Goal: Use online tool/utility: Utilize a website feature to perform a specific function

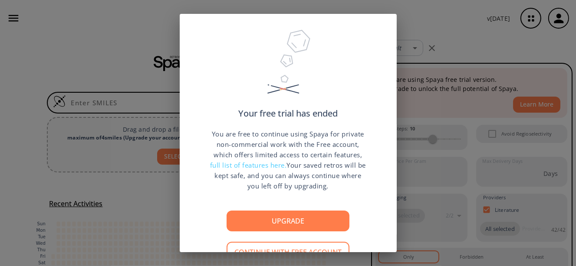
click at [427, 38] on div "Your free trial has ended You are free to continue using Spaya for private non-…" at bounding box center [288, 133] width 576 height 266
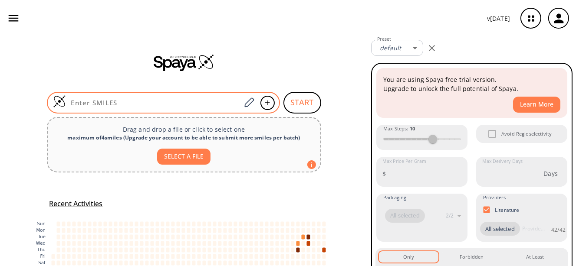
click at [195, 104] on input at bounding box center [153, 102] width 175 height 9
paste input "O=C1CC(C)(C)CC(Cl)=C1CO"
type input "O=C1CC(C)(C)CC(Cl)=C1CO"
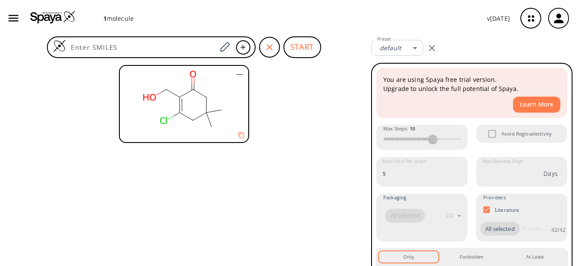
click at [293, 44] on button "START" at bounding box center [302, 47] width 38 height 22
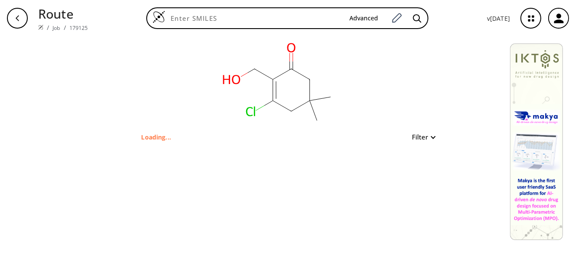
click at [412, 139] on button "Filter" at bounding box center [421, 137] width 28 height 7
click at [412, 139] on div at bounding box center [288, 133] width 576 height 266
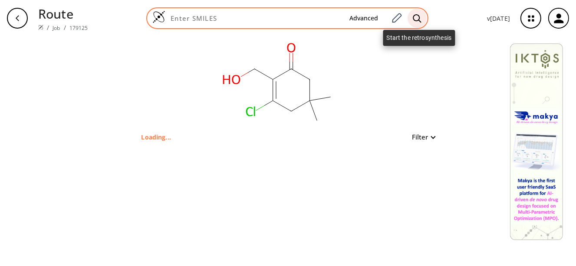
click at [421, 22] on icon at bounding box center [417, 18] width 9 height 9
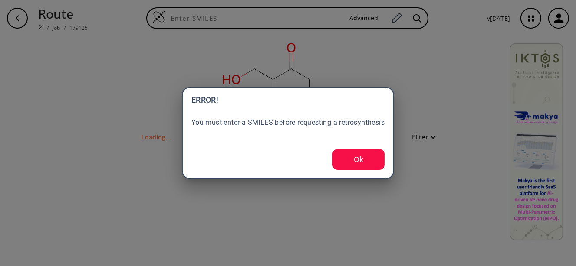
click at [359, 152] on button "Ok" at bounding box center [358, 159] width 52 height 21
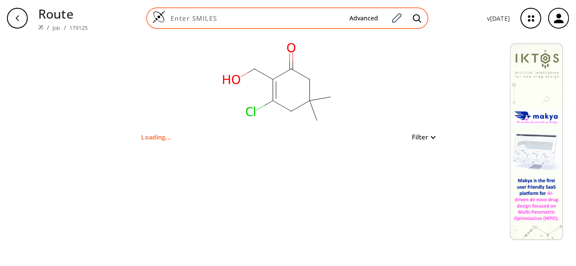
click at [307, 21] on input at bounding box center [253, 18] width 177 height 9
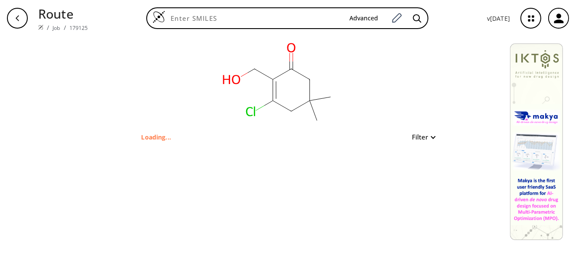
click at [320, 7] on div "Route / Job / 179125 Advanced v [DATE]" at bounding box center [288, 18] width 576 height 36
click at [269, 32] on div "Route / Job / 179125 Advanced v [DATE]" at bounding box center [288, 18] width 576 height 36
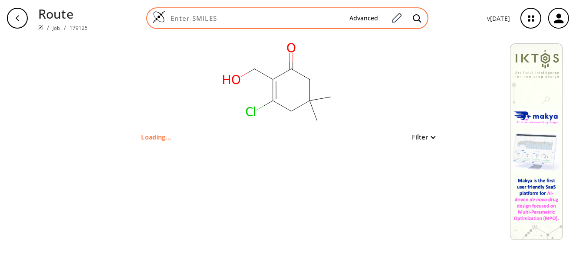
click at [269, 23] on div "Advanced" at bounding box center [287, 18] width 282 height 22
paste input "O=C1CC(C)(C)CC(Cl)=C1CO"
type input "O=C1CC(C)(C)CC(Cl)=C1CO"
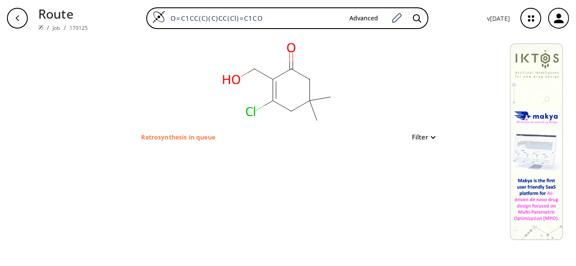
click at [220, 138] on div "Retrosynthesis in queue Filter" at bounding box center [287, 137] width 293 height 10
click at [319, 113] on rect at bounding box center [278, 83] width 174 height 95
drag, startPoint x: 207, startPoint y: 129, endPoint x: 231, endPoint y: 153, distance: 34.4
click at [207, 132] on rect at bounding box center [278, 83] width 174 height 95
drag, startPoint x: 251, startPoint y: 130, endPoint x: 284, endPoint y: 54, distance: 82.4
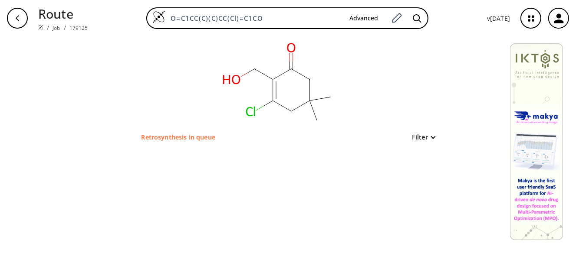
click at [257, 111] on rect at bounding box center [278, 83] width 174 height 95
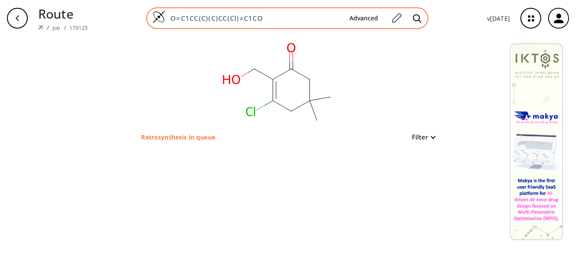
click at [331, 19] on input "O=C1CC(C)(C)CC(Cl)=C1CO" at bounding box center [253, 18] width 177 height 9
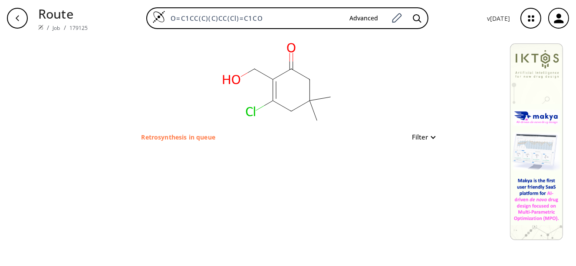
click at [386, 30] on div "Route / Job / 179125 O=C1CC(C)(C)CC(Cl)=C1CO Advanced v [DATE]" at bounding box center [288, 18] width 576 height 36
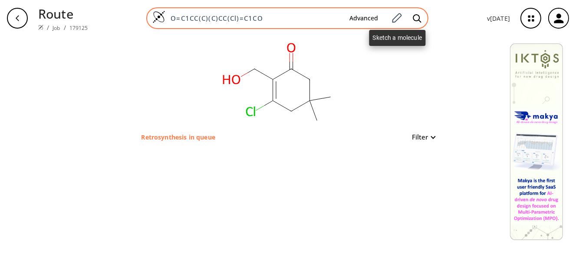
click at [393, 27] on span at bounding box center [396, 18] width 16 height 19
click at [418, 20] on icon at bounding box center [417, 18] width 9 height 9
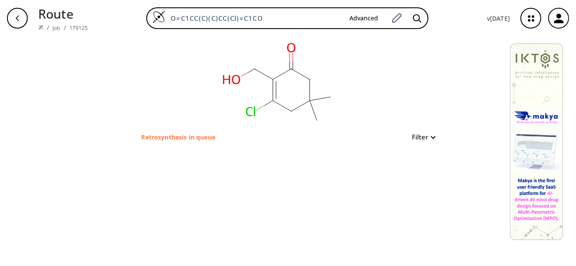
click at [418, 138] on button "Filter" at bounding box center [421, 137] width 28 height 7
click at [418, 138] on div at bounding box center [288, 133] width 576 height 266
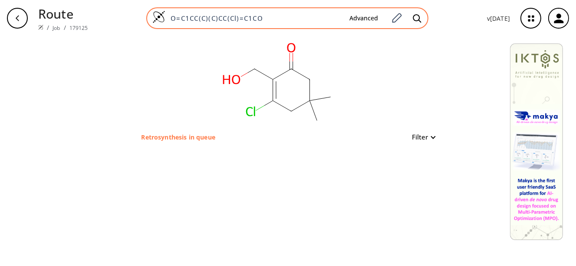
drag, startPoint x: 285, startPoint y: 21, endPoint x: 155, endPoint y: 21, distance: 129.7
click at [155, 21] on div "O=C1CC(C)(C)CC(Cl)=C1CO Advanced" at bounding box center [287, 18] width 282 height 22
paste input "2=CC=C(Cl)C=C2"
type input "O=C1CC(C)(C)CC(C2=CC=C(Cl)C=C2)=C1CO"
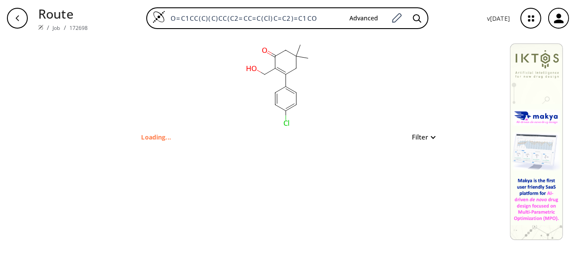
type input "CC1(C)CC(=O)C(CO)=C(c2ccc(Cl)cc2)C1"
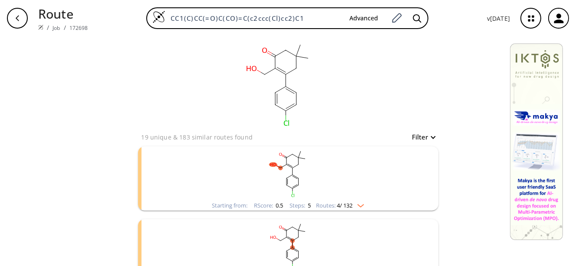
scroll to position [43, 0]
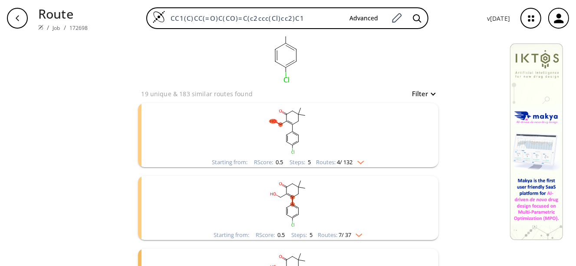
click at [303, 144] on rect "clusters" at bounding box center [288, 130] width 226 height 54
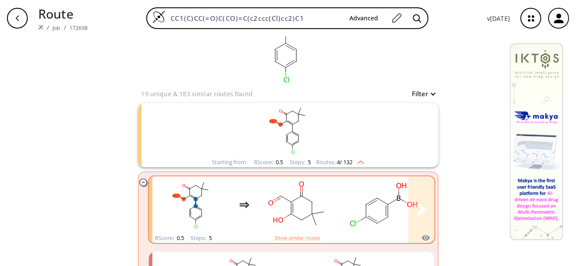
click at [316, 220] on rect "clusters" at bounding box center [297, 205] width 78 height 54
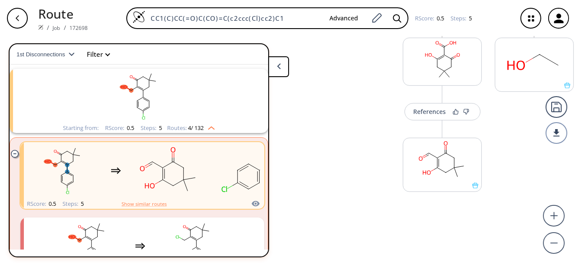
scroll to position [440, 0]
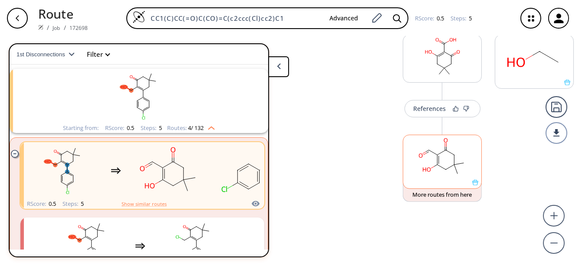
click at [437, 179] on rect at bounding box center [442, 157] width 78 height 44
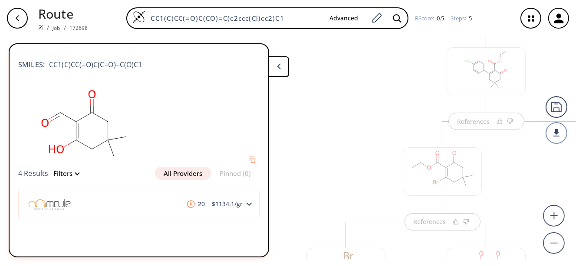
scroll to position [0, 0]
click at [12, 16] on div "button" at bounding box center [17, 18] width 21 height 21
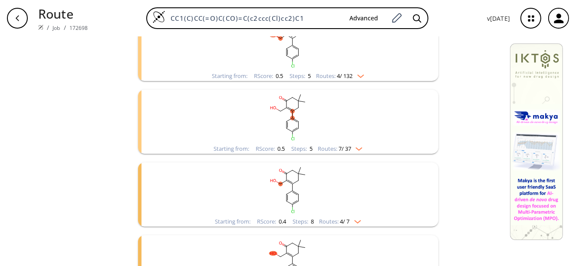
scroll to position [130, 0]
click at [268, 139] on rect "clusters" at bounding box center [288, 116] width 226 height 54
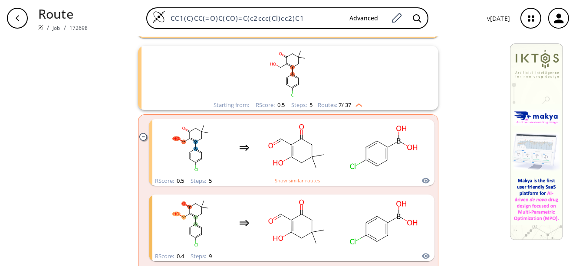
scroll to position [43, 0]
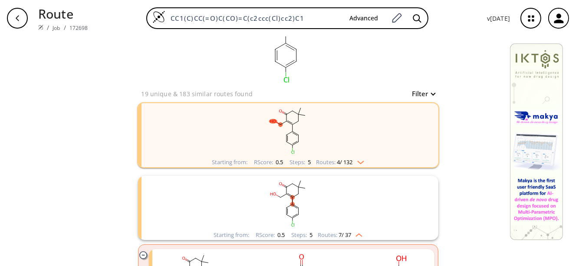
click at [268, 146] on rect "clusters" at bounding box center [288, 130] width 226 height 54
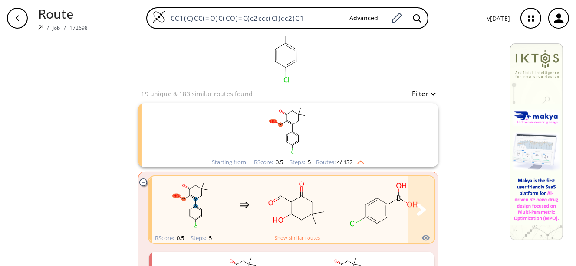
click at [338, 221] on div "clusters" at bounding box center [374, 205] width 444 height 57
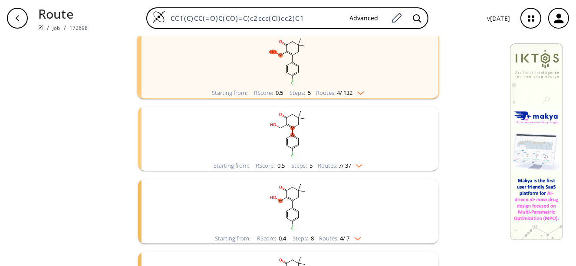
scroll to position [167, 0]
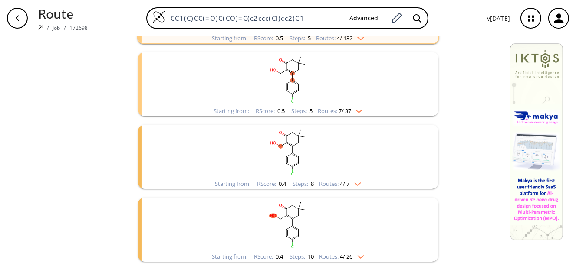
click at [302, 130] on rect "clusters" at bounding box center [288, 152] width 226 height 54
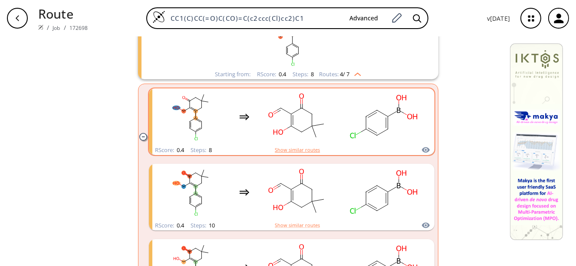
scroll to position [298, 0]
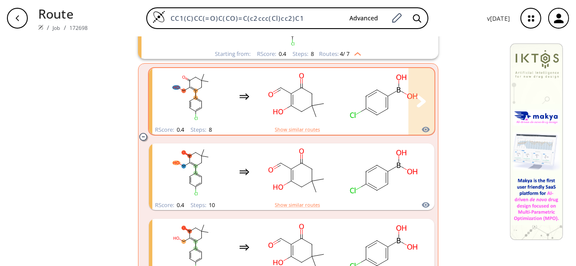
click at [292, 102] on rect "clusters" at bounding box center [297, 96] width 78 height 54
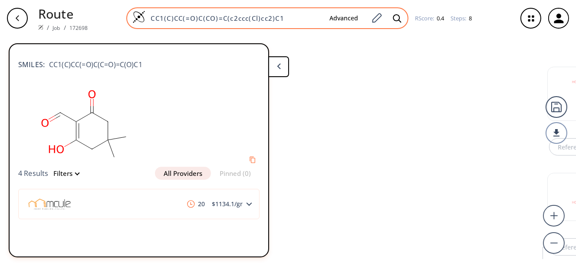
click at [286, 19] on input "CC1(C)CC(=O)C(CO)=C(c2ccc(Cl)cc2)C1" at bounding box center [233, 18] width 177 height 9
drag, startPoint x: 286, startPoint y: 19, endPoint x: 150, endPoint y: 15, distance: 136.3
click at [150, 15] on input "CC1(C)CC(=O)C(CO)=C(c2ccc(Cl)cc2)C1" at bounding box center [233, 18] width 177 height 9
paste input "O=C1CC(C)(C)CC(Cl)=C1C=O"
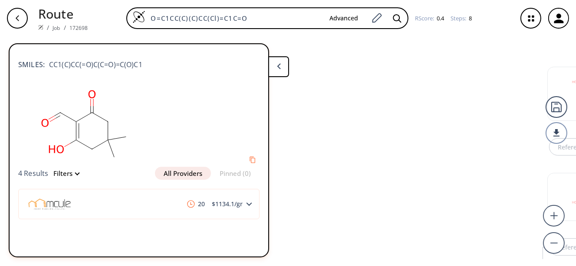
type input "O=C1CC(C)(C)CC(Cl)=C1C=O"
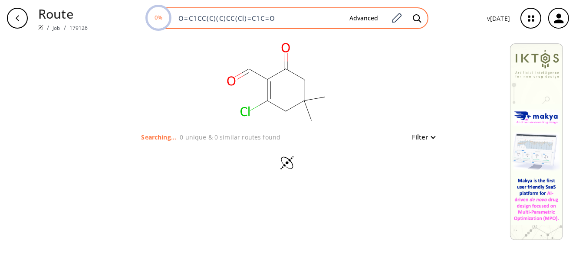
click at [275, 16] on input "O=C1CC(C)(C)CC(Cl)=C1C=O" at bounding box center [257, 18] width 169 height 9
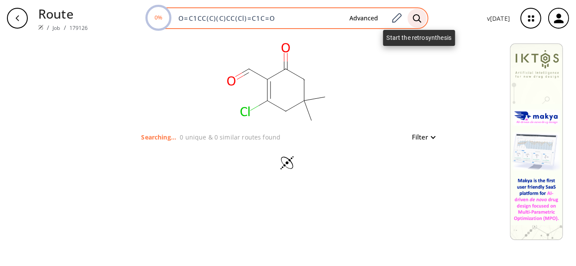
click at [414, 17] on icon at bounding box center [417, 18] width 8 height 8
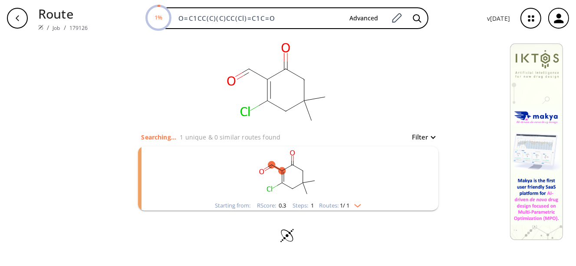
click at [299, 168] on icon "clusters" at bounding box center [297, 168] width 10 height 6
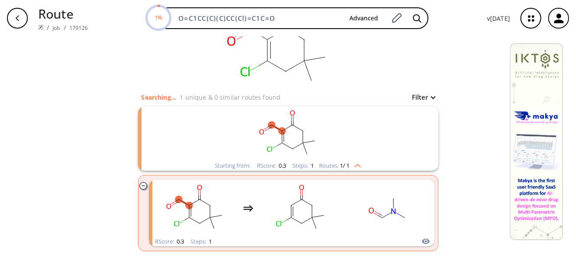
scroll to position [73, 0]
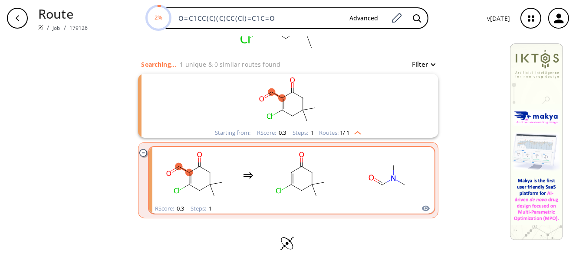
click at [301, 184] on rect "clusters" at bounding box center [301, 175] width 78 height 54
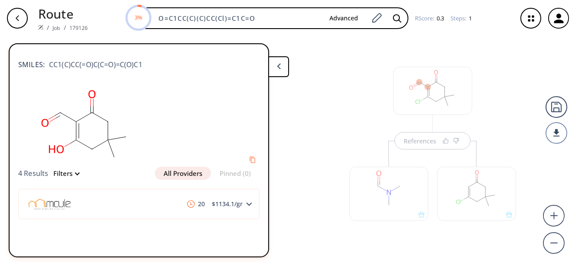
drag, startPoint x: 89, startPoint y: 125, endPoint x: 91, endPoint y: 129, distance: 5.2
click at [91, 129] on rect at bounding box center [85, 126] width 135 height 82
click at [340, 135] on div "References" at bounding box center [288, 147] width 576 height 223
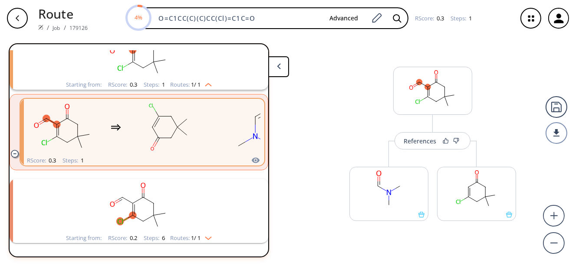
scroll to position [104, 0]
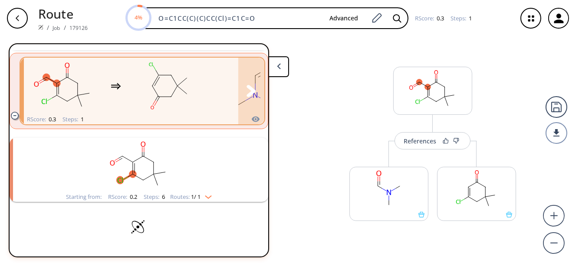
click at [168, 111] on rect "clusters" at bounding box center [169, 86] width 78 height 54
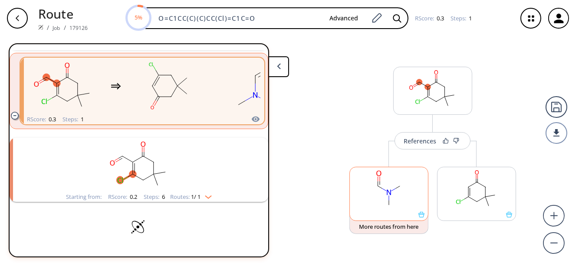
click at [393, 209] on rect at bounding box center [389, 189] width 78 height 44
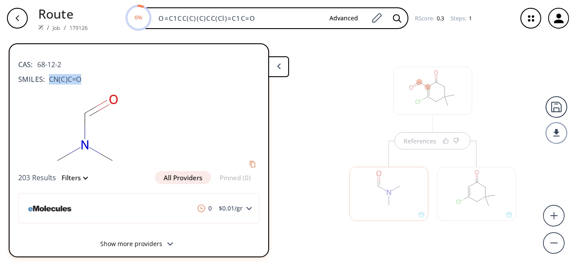
drag, startPoint x: 82, startPoint y: 76, endPoint x: 45, endPoint y: 79, distance: 37.9
click at [45, 79] on div "SMILES: CN(C)C=O" at bounding box center [138, 79] width 241 height 10
copy span "CN(C)C=O"
click at [275, 120] on div "CAS: 68-12-2 SMILES: CN(C)C=O 203 Results Filters All Providers Pinned (0) 0 $ …" at bounding box center [149, 150] width 280 height 214
click at [20, 19] on icon "button" at bounding box center [17, 18] width 7 height 7
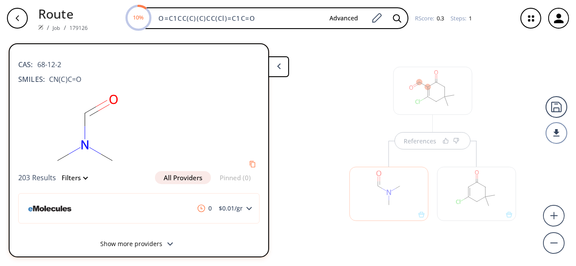
click at [473, 195] on div at bounding box center [476, 194] width 79 height 54
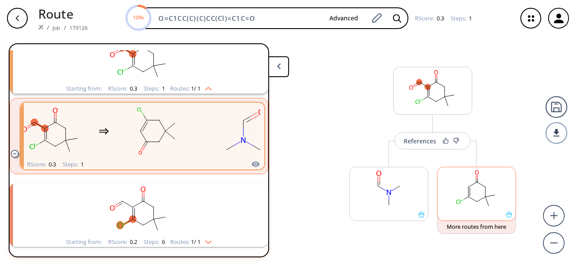
scroll to position [72, 0]
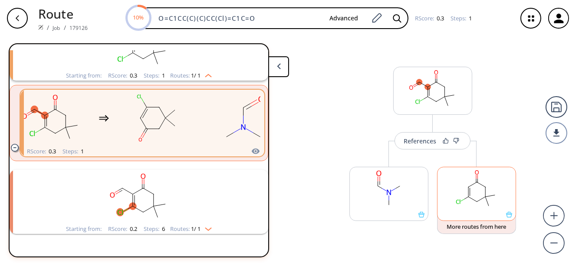
click at [477, 185] on ellipse at bounding box center [477, 183] width 6 height 6
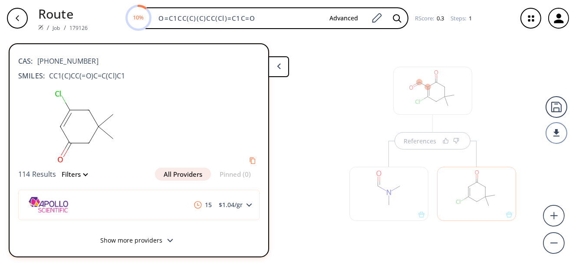
scroll to position [6, 0]
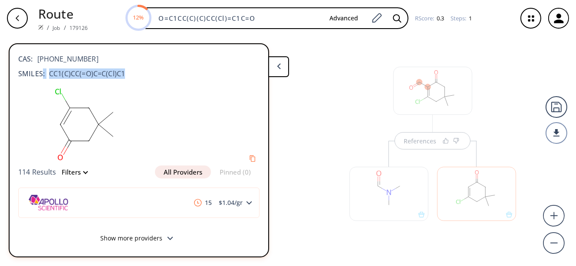
drag, startPoint x: 125, startPoint y: 75, endPoint x: 42, endPoint y: 77, distance: 82.5
click at [42, 77] on div "SMILES: CC1(C)CC(=O)C=C(Cl)C1" at bounding box center [138, 74] width 241 height 10
click at [125, 72] on div "SMILES: CC1(C)CC(=O)C=C(Cl)C1" at bounding box center [138, 74] width 241 height 10
drag, startPoint x: 125, startPoint y: 72, endPoint x: 49, endPoint y: 81, distance: 76.5
click at [49, 81] on div "CAS: [PHONE_NUMBER] SMILES: CC1(C)CC(=O)C=C(Cl)C1" at bounding box center [138, 64] width 241 height 38
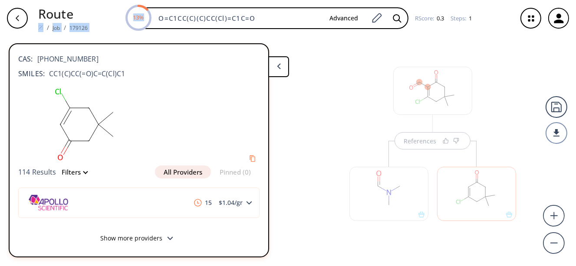
drag, startPoint x: 302, startPoint y: 23, endPoint x: 45, endPoint y: 22, distance: 257.7
click at [45, 22] on div "Route / Job / 179126 13% O=C1CC(C)(C)CC(Cl)=C1C=O Advanced RScore : 0.3 Steps :…" at bounding box center [288, 18] width 576 height 36
click at [269, 7] on div "Route / Job / 179126 13% O=C1CC(C)(C)CC(Cl)=C1C=O Advanced RScore : 0.3 Steps :…" at bounding box center [288, 18] width 576 height 36
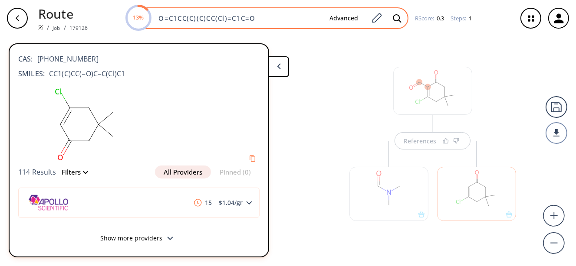
click at [269, 22] on input "O=C1CC(C)(C)CC(Cl)=C1C=O" at bounding box center [237, 18] width 169 height 9
paste input "CC1(C)CC(=O)C=C(Cl)C1"
type input "CC1(C)CC(=O)C=C(Cl)C1"
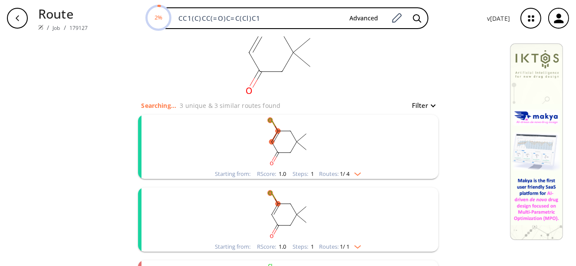
scroll to position [43, 0]
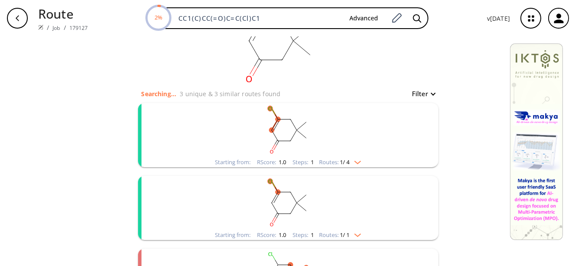
click at [304, 154] on rect "clusters" at bounding box center [288, 130] width 226 height 54
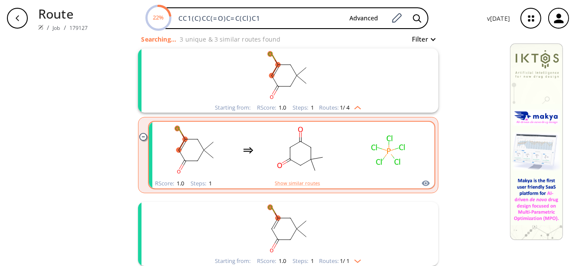
scroll to position [130, 0]
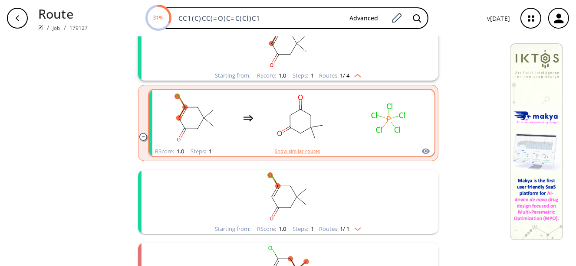
click at [297, 137] on rect "clusters" at bounding box center [301, 118] width 78 height 54
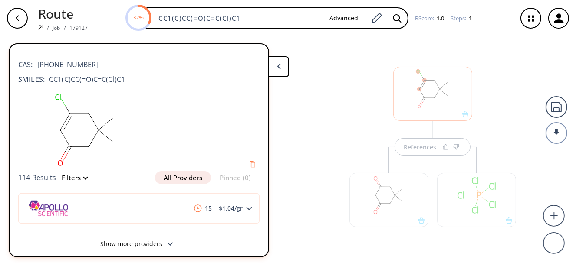
click at [458, 207] on div at bounding box center [476, 200] width 79 height 54
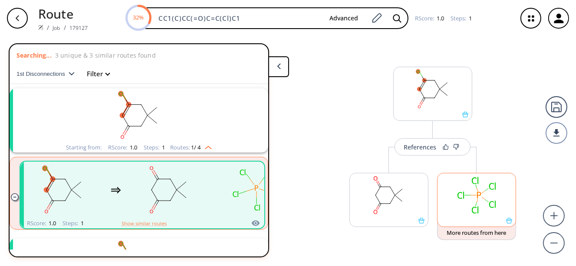
scroll to position [20, 0]
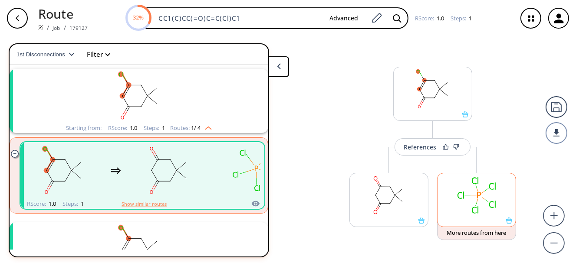
click at [477, 199] on ellipse at bounding box center [478, 195] width 9 height 9
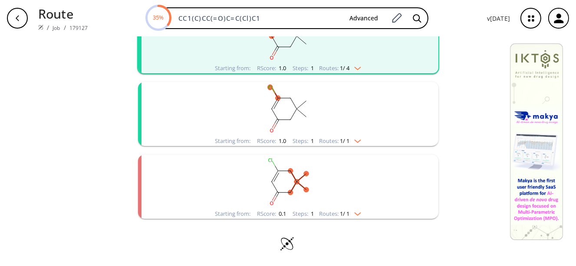
scroll to position [138, 0]
click at [292, 189] on rect "clusters" at bounding box center [288, 181] width 226 height 54
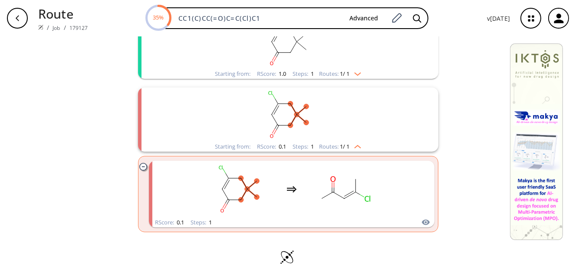
scroll to position [219, 0]
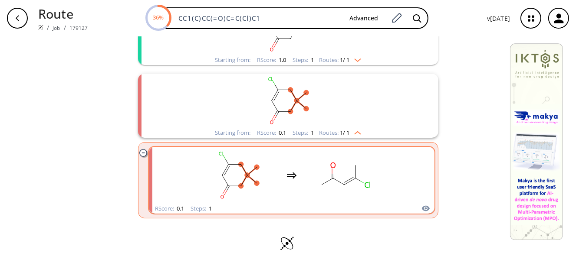
click at [320, 184] on ellipse "clusters" at bounding box center [322, 185] width 8 height 8
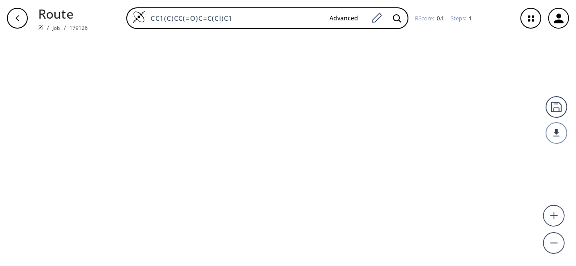
type input "O=C1CC(C)(C)CC(Cl)=C1C=O"
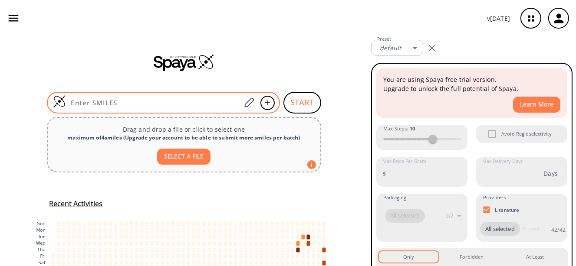
click at [176, 98] on div at bounding box center [163, 103] width 233 height 22
paste input "OC1CC(C)(C)CC(C2=CC=C(Cl)C=C2)=C1CCl"
type input "OC1CC(C)(C)CC(C2=CC=C(Cl)C=C2)=C1CCl"
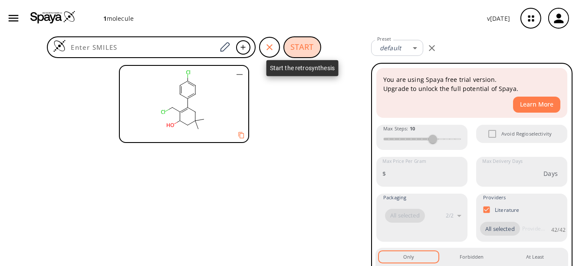
click at [297, 45] on button "START" at bounding box center [302, 47] width 38 height 22
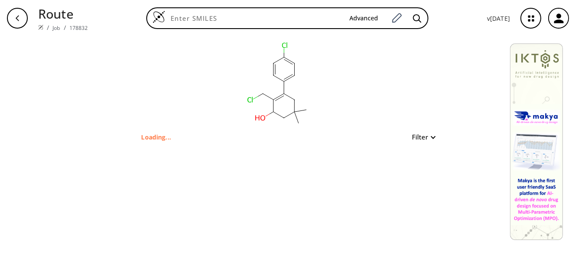
click at [149, 137] on p "Loading..." at bounding box center [156, 137] width 30 height 9
drag, startPoint x: 139, startPoint y: 138, endPoint x: 187, endPoint y: 131, distance: 48.2
click at [187, 131] on div "clear Loading... Filter" at bounding box center [288, 89] width 321 height 106
click at [230, 73] on rect at bounding box center [278, 83] width 174 height 95
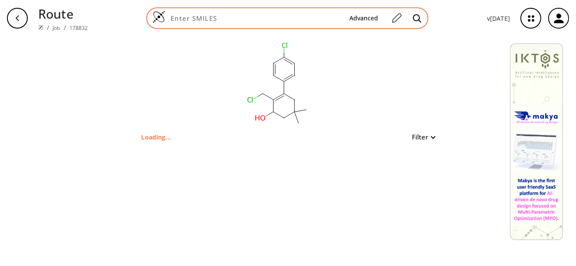
click at [296, 15] on input at bounding box center [253, 18] width 177 height 9
paste input "OC1CC(C)(C)CC(C2=CC=C(Cl)C=C2)=C1CCl"
type input "OC1CC(C)(C)CC(C2=CC=C(Cl)C=C2)=C1CCl"
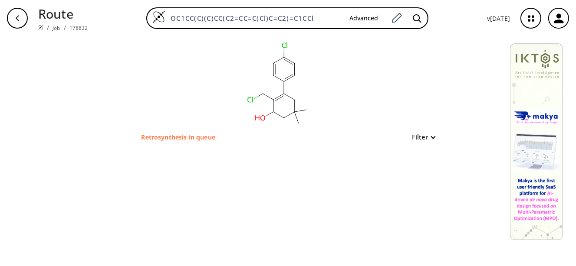
click at [436, 137] on div "clear Retrosynthesis in queue Filter" at bounding box center [288, 89] width 321 height 106
click at [430, 137] on button "Filter" at bounding box center [421, 137] width 28 height 7
click at [430, 137] on div at bounding box center [288, 133] width 576 height 266
